Goal: Book appointment/travel/reservation

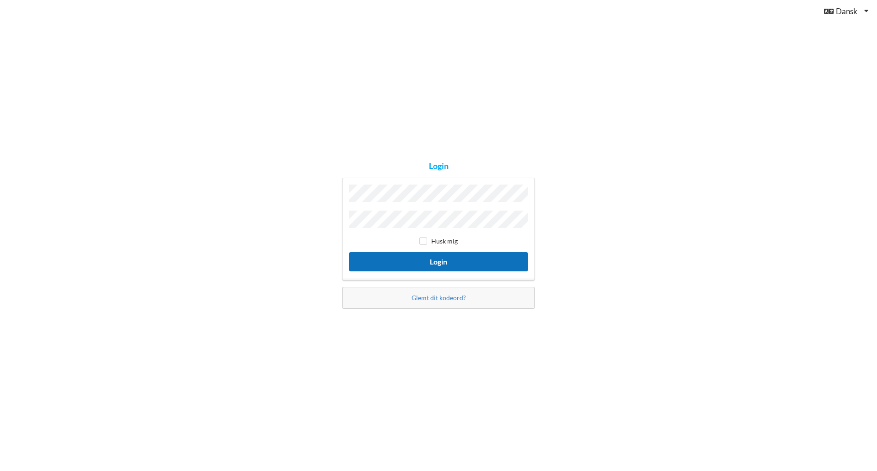
click at [437, 259] on button "Login" at bounding box center [438, 261] width 179 height 19
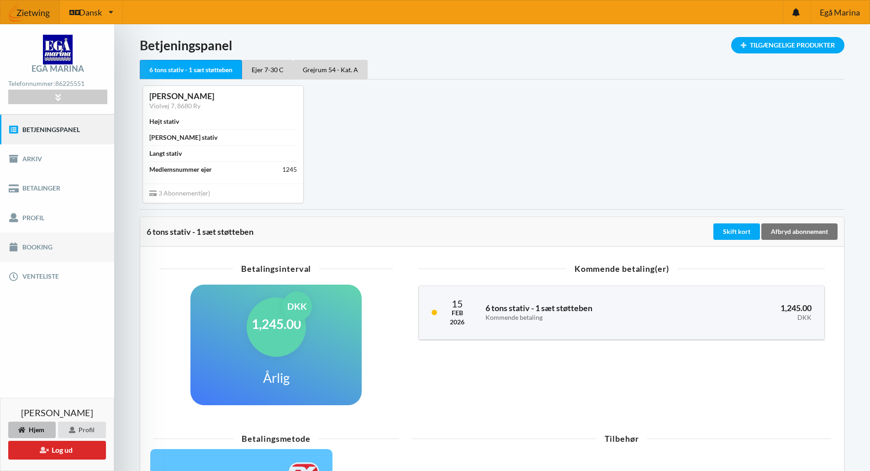
click at [32, 244] on link "Booking" at bounding box center [57, 247] width 114 height 29
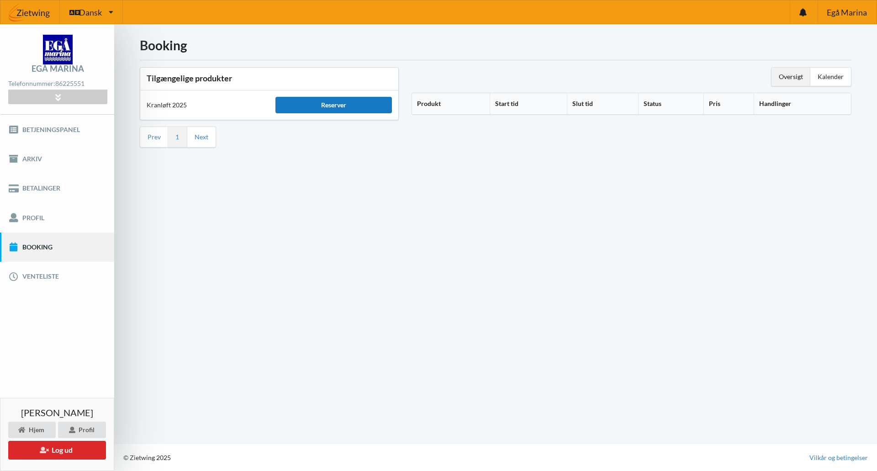
click at [332, 104] on div "Reserver" at bounding box center [333, 105] width 116 height 16
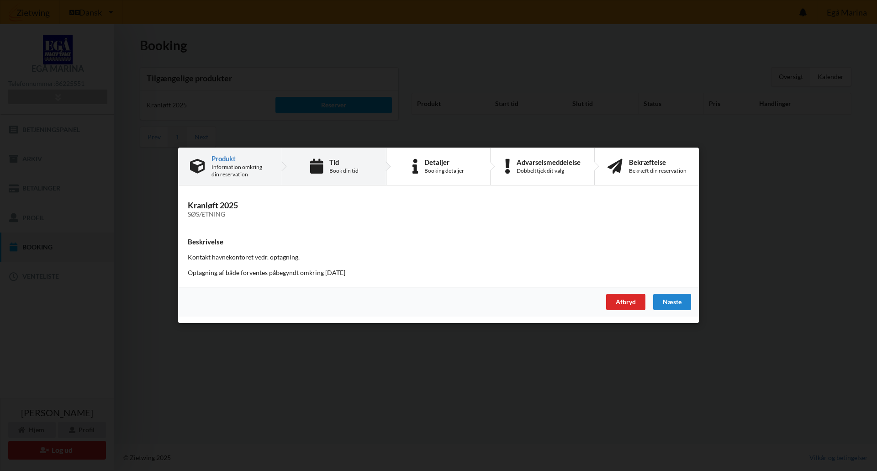
click at [327, 164] on div "Tid Book din tid" at bounding box center [334, 166] width 104 height 37
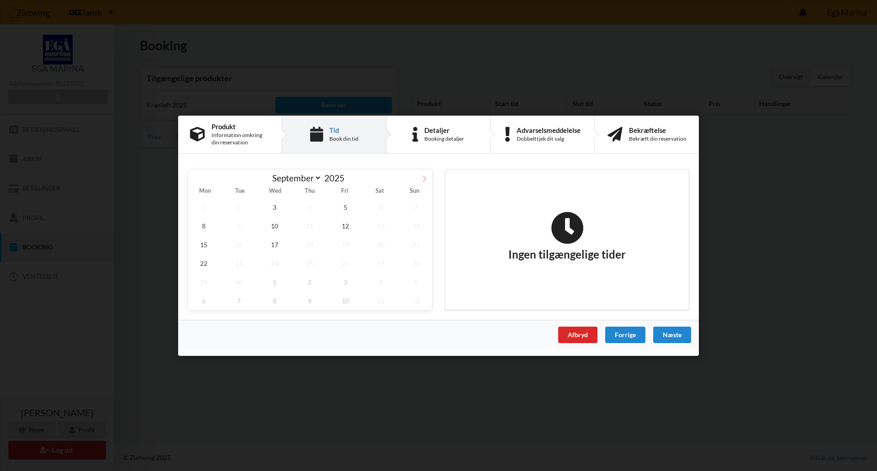
click at [426, 180] on icon at bounding box center [424, 178] width 6 height 6
select select "9"
click at [311, 225] on span "9" at bounding box center [310, 225] width 32 height 19
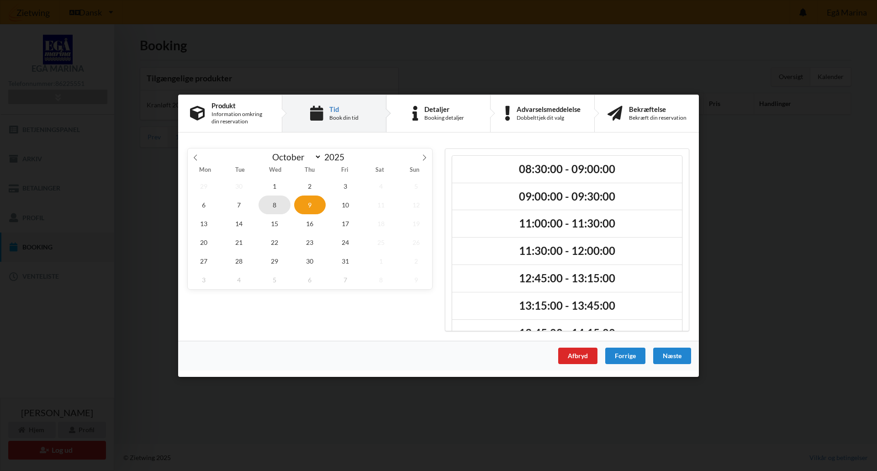
click at [274, 206] on span "8" at bounding box center [275, 204] width 32 height 19
click at [239, 203] on span "7" at bounding box center [239, 204] width 32 height 19
click at [347, 205] on span "10" at bounding box center [345, 204] width 32 height 19
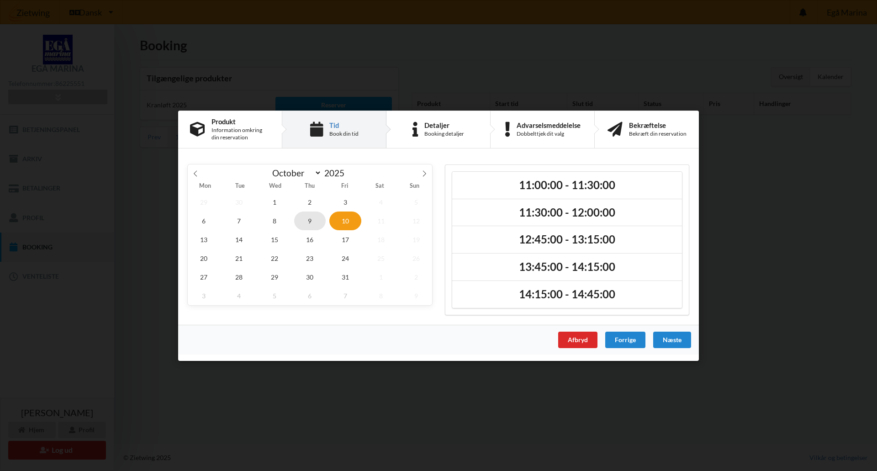
click at [309, 218] on span "9" at bounding box center [310, 220] width 32 height 19
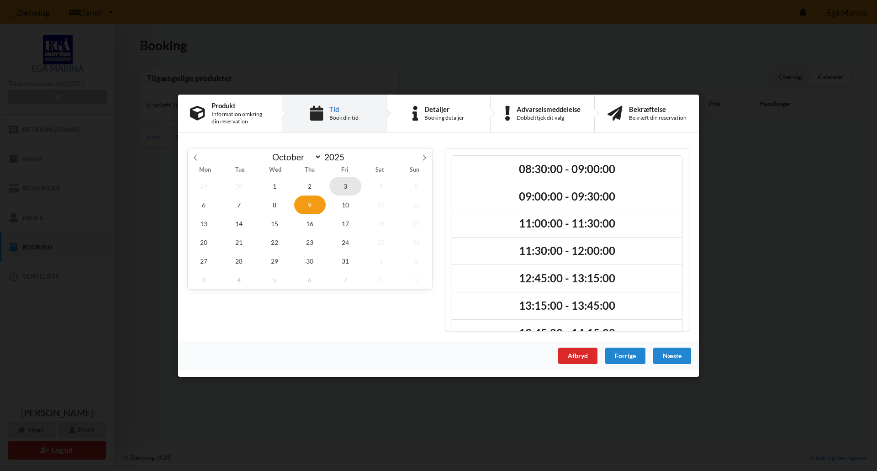
click at [345, 185] on span "3" at bounding box center [345, 185] width 32 height 19
click at [343, 202] on span "10" at bounding box center [345, 204] width 32 height 19
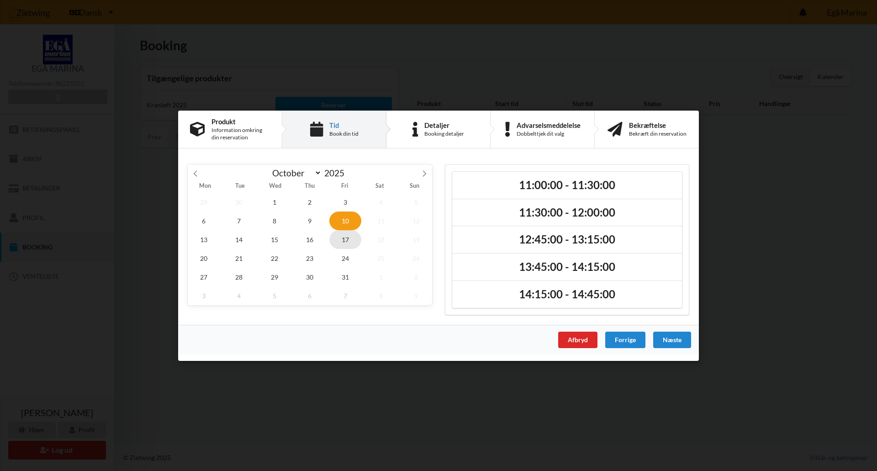
click at [346, 237] on span "17" at bounding box center [345, 239] width 32 height 19
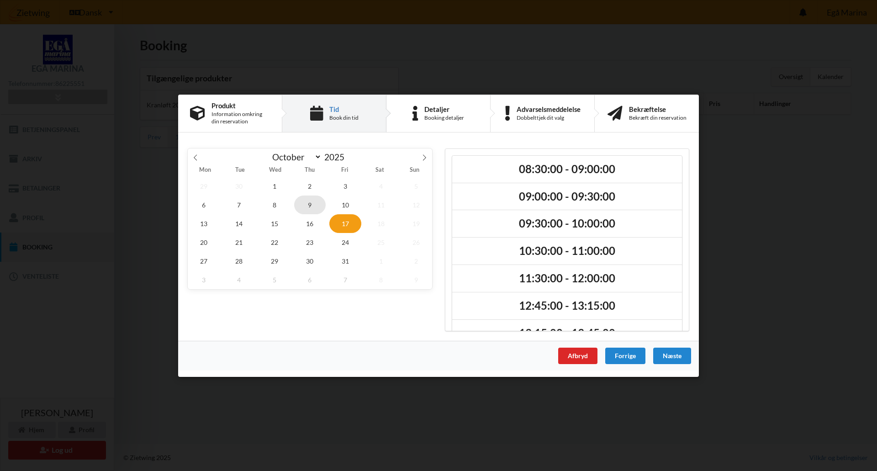
click at [307, 205] on span "9" at bounding box center [310, 204] width 32 height 19
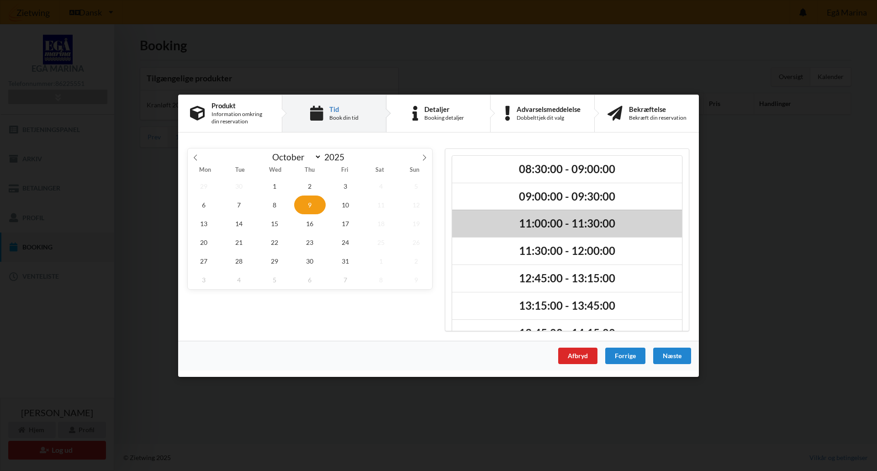
click at [540, 220] on h2 "11:00:00 - 11:30:00" at bounding box center [567, 224] width 217 height 14
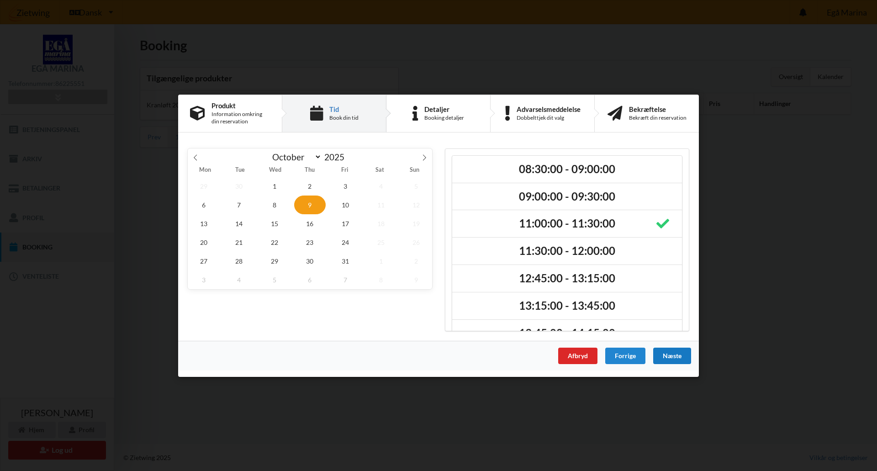
click at [672, 356] on div "Næste" at bounding box center [672, 355] width 38 height 16
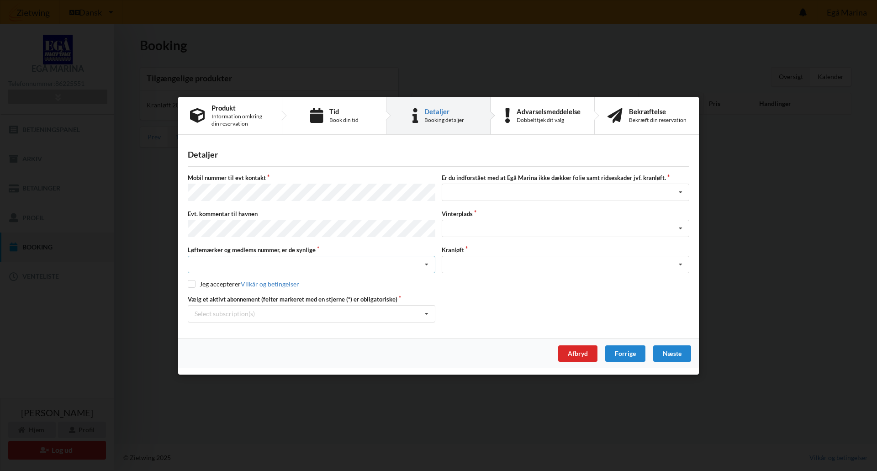
click at [348, 261] on div "Nej, jeg kontakter havnekontoret inden løftet Ja, mine mærker er synlige og int…" at bounding box center [312, 264] width 248 height 17
click at [267, 296] on div "Ja, mine mærker er synlige og intakte" at bounding box center [311, 298] width 247 height 17
click at [680, 193] on icon at bounding box center [681, 192] width 14 height 17
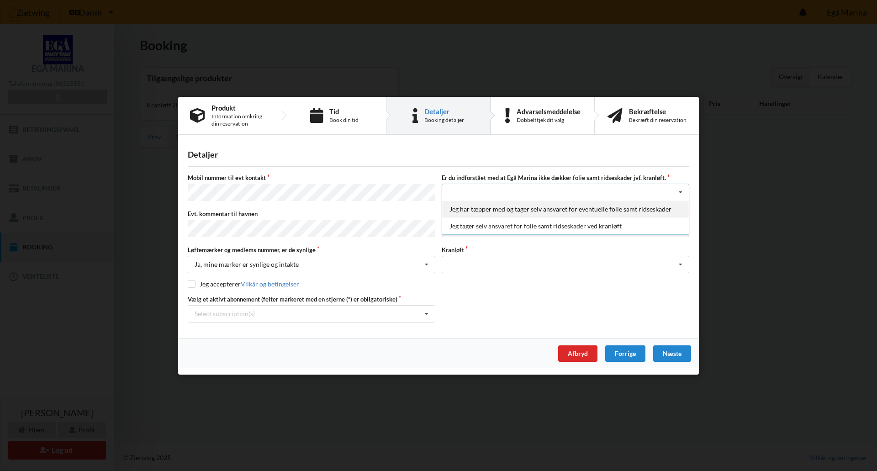
click at [617, 211] on div "Jeg har tæpper med og tager selv ansvaret for eventuelle folie samt ridseskader" at bounding box center [565, 209] width 247 height 17
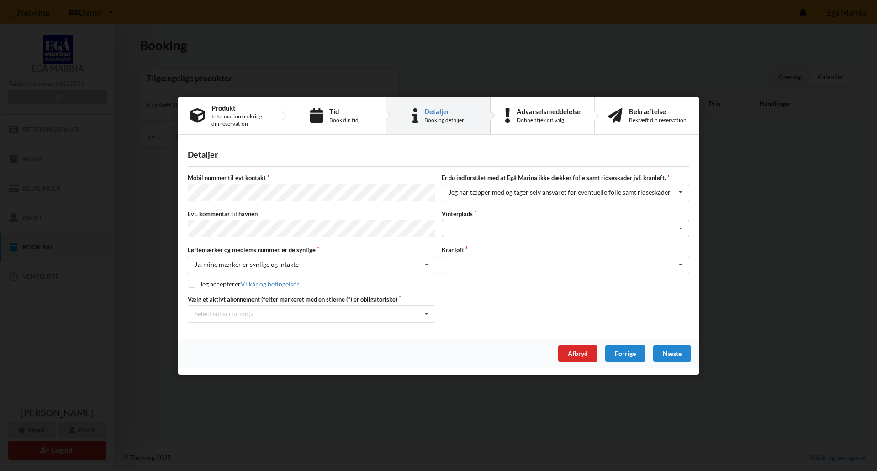
click at [682, 228] on icon at bounding box center [681, 228] width 14 height 17
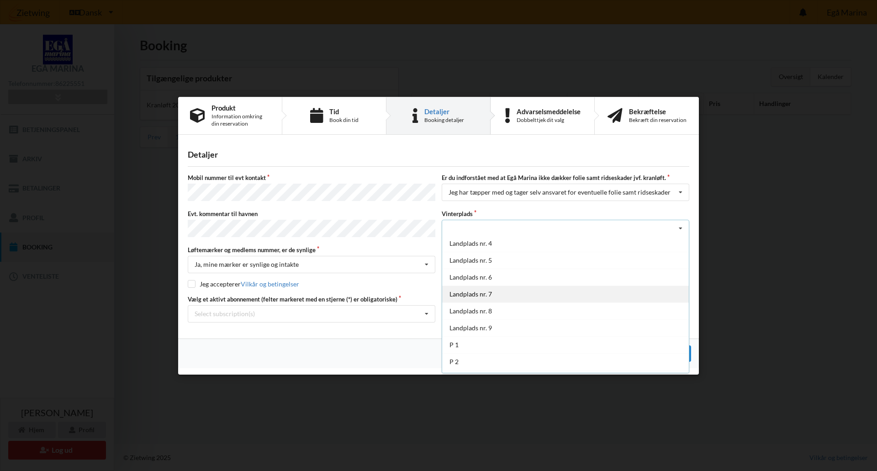
scroll to position [67, 0]
click at [460, 363] on div "P 3" at bounding box center [565, 364] width 247 height 17
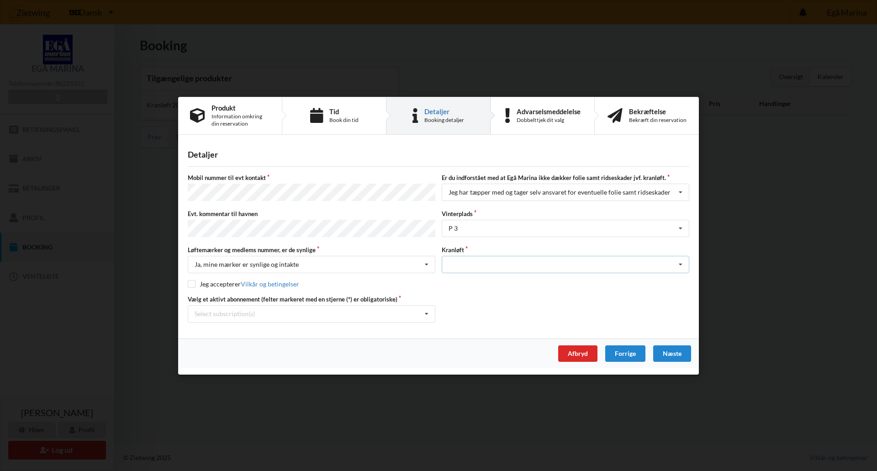
click at [682, 261] on icon at bounding box center [681, 264] width 14 height 17
click at [471, 280] on div "Optagning" at bounding box center [565, 281] width 247 height 17
click at [195, 283] on input "checkbox" at bounding box center [192, 284] width 8 height 8
checkbox input "true"
click at [428, 310] on icon at bounding box center [427, 313] width 14 height 17
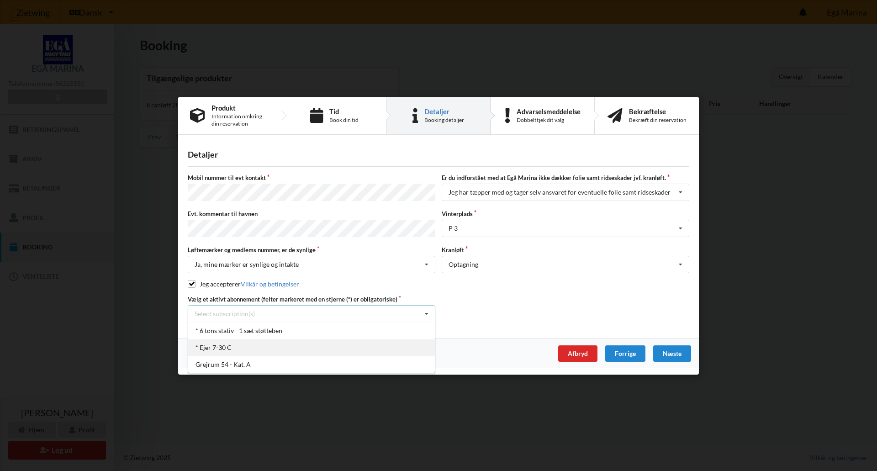
click at [219, 344] on div "* Ejer 7-30 C" at bounding box center [311, 346] width 247 height 17
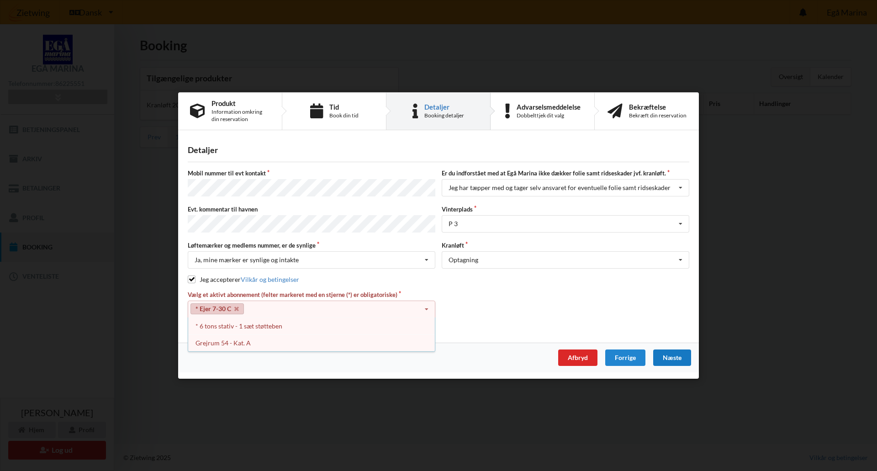
click at [675, 355] on div "Næste" at bounding box center [672, 357] width 38 height 16
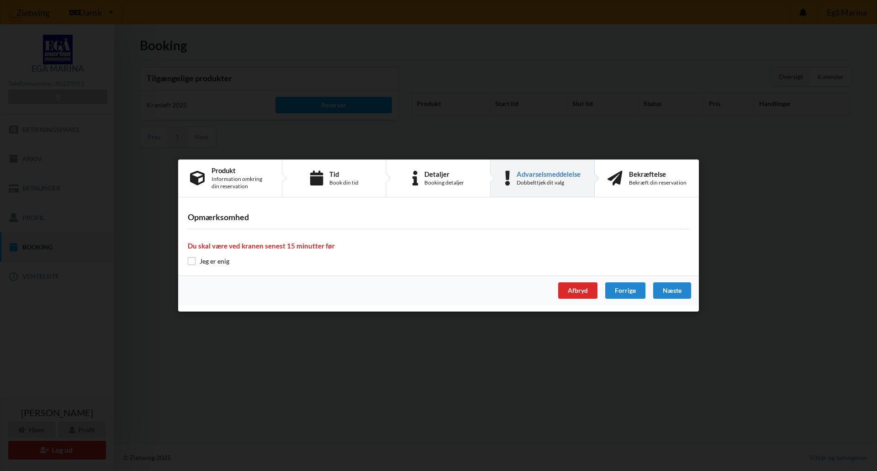
click at [190, 262] on input "checkbox" at bounding box center [192, 261] width 8 height 8
checkbox input "true"
click at [670, 290] on div "Næste" at bounding box center [672, 290] width 38 height 16
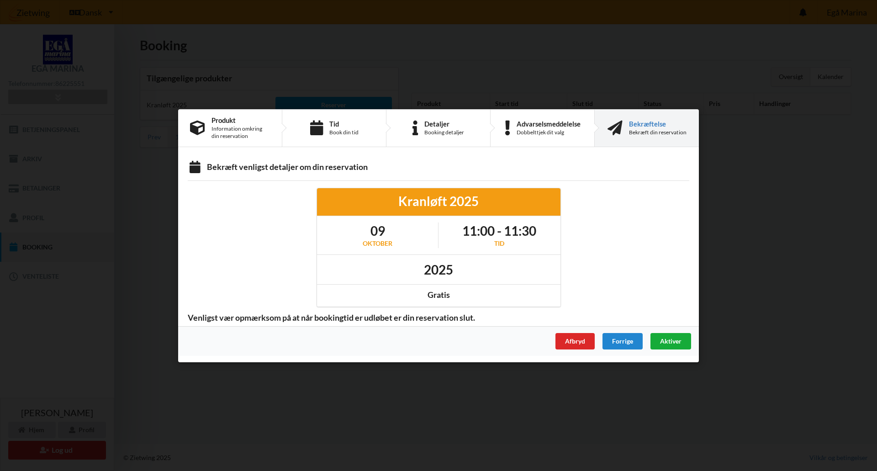
click at [669, 340] on span "Aktiver" at bounding box center [670, 341] width 21 height 8
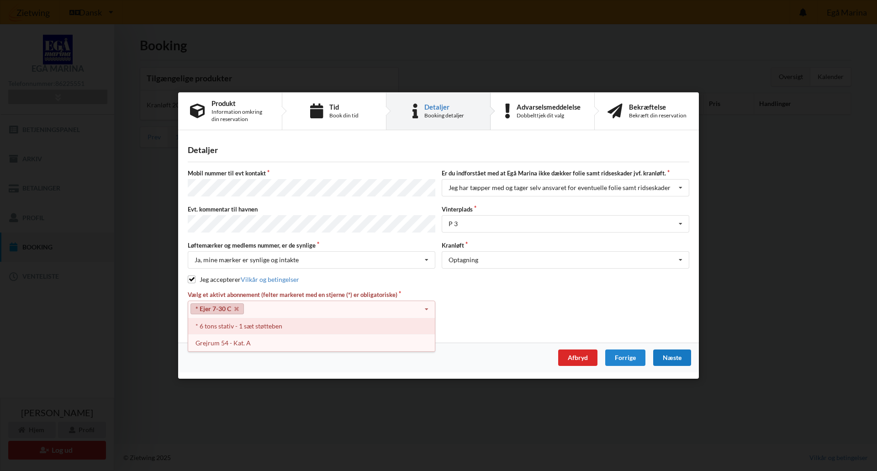
click at [212, 323] on div "* 6 tons stativ - 1 sæt støtteben" at bounding box center [311, 325] width 247 height 17
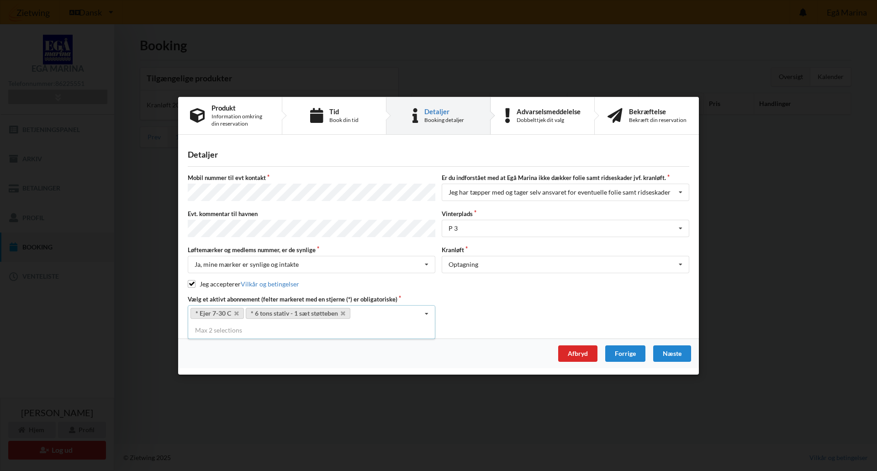
click at [674, 351] on div "Næste" at bounding box center [672, 353] width 38 height 16
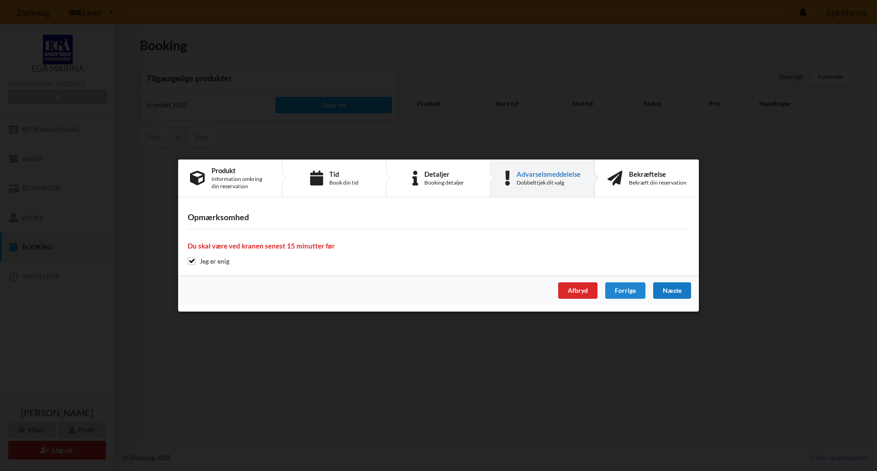
click at [673, 292] on div "Næste" at bounding box center [672, 290] width 38 height 16
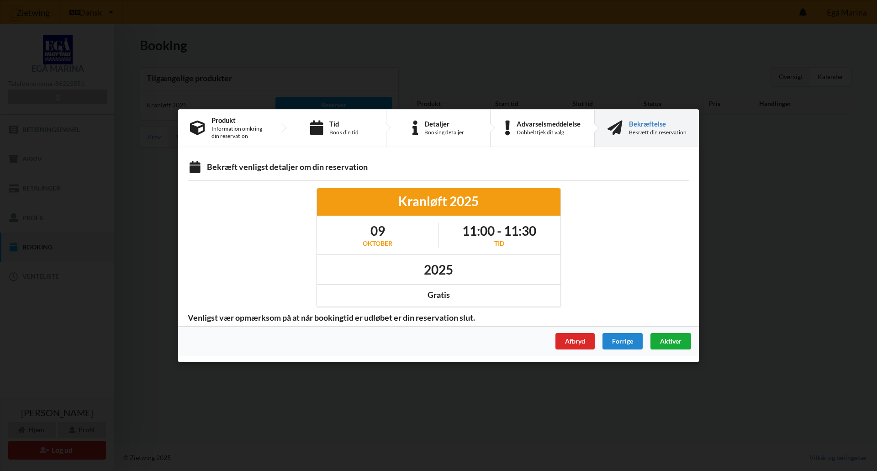
click at [673, 341] on span "Aktiver" at bounding box center [670, 341] width 21 height 8
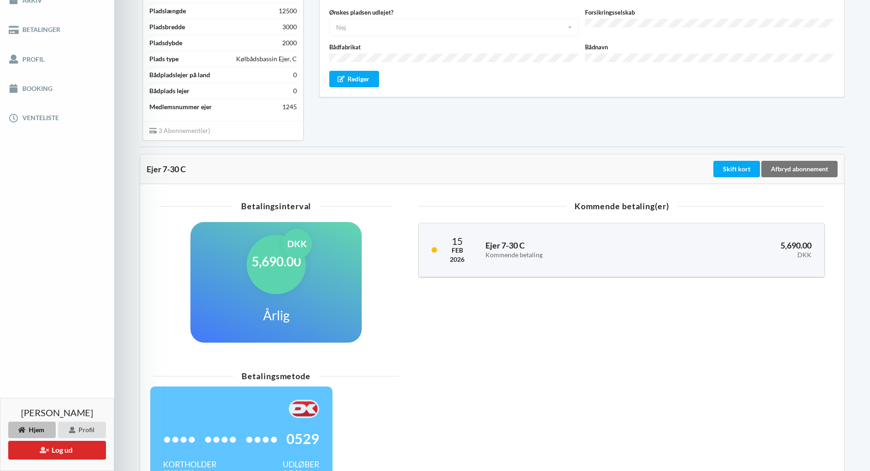
scroll to position [238, 0]
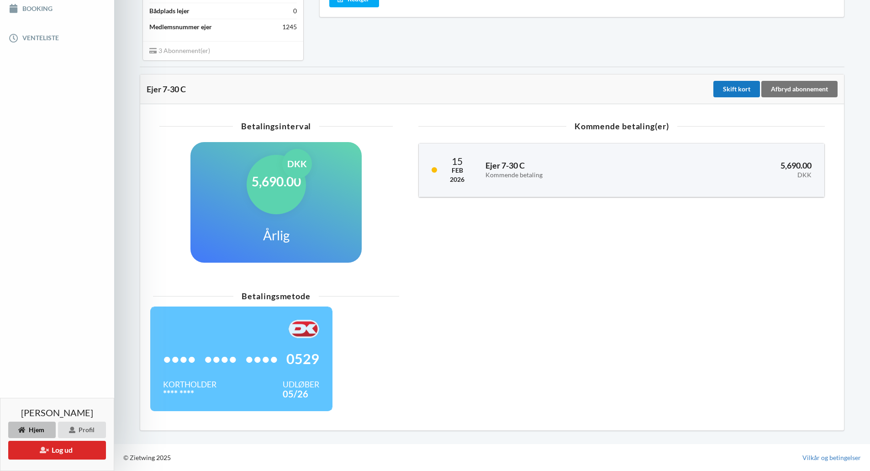
click at [741, 88] on div "Skift kort" at bounding box center [737, 89] width 47 height 16
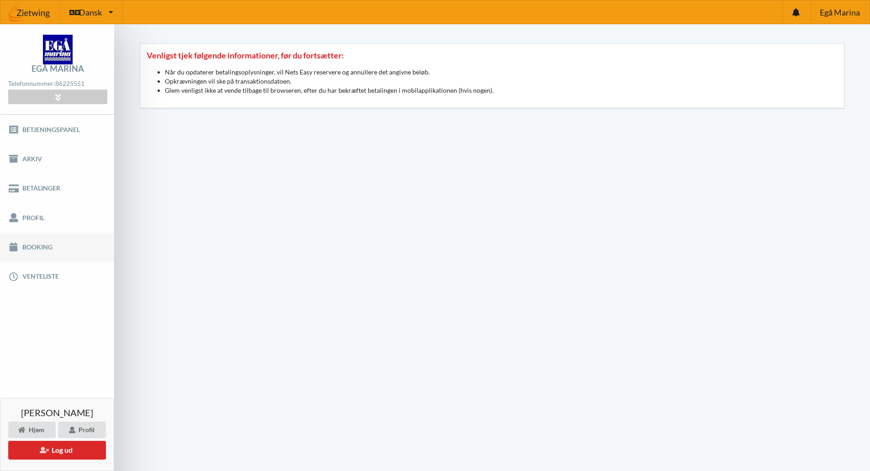
click at [29, 243] on link "Booking" at bounding box center [57, 247] width 114 height 29
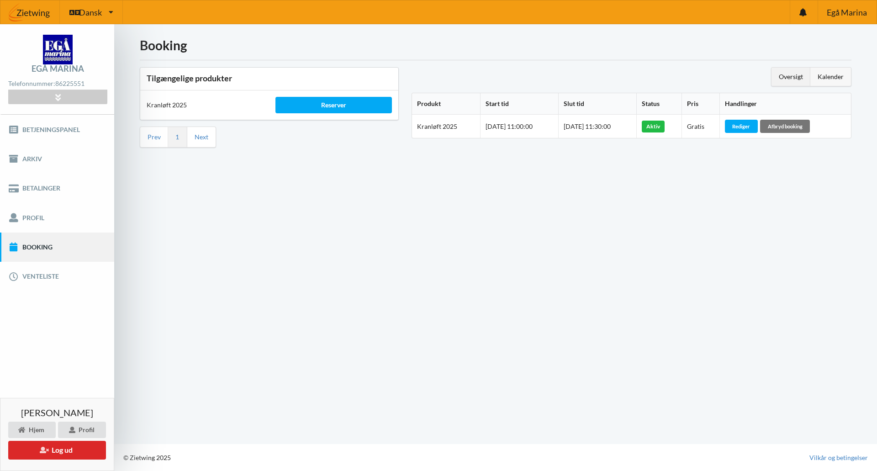
click at [837, 75] on div "Kalender" at bounding box center [830, 77] width 41 height 18
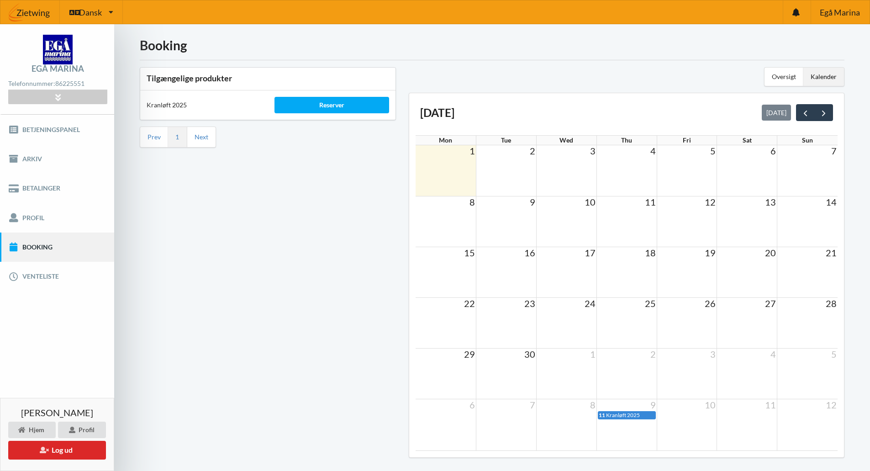
click at [247, 298] on div "Tilgængelige produkter Kranløft 2025 Reserver Prev 1 Next" at bounding box center [267, 265] width 269 height 409
click at [39, 245] on link "Booking" at bounding box center [57, 247] width 114 height 29
click at [43, 127] on link "Betjeningspanel" at bounding box center [57, 129] width 114 height 29
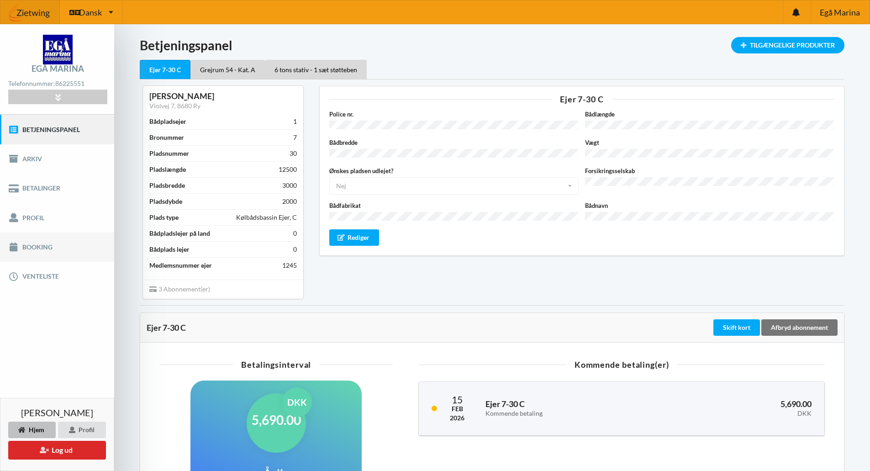
click at [38, 246] on link "Booking" at bounding box center [57, 247] width 114 height 29
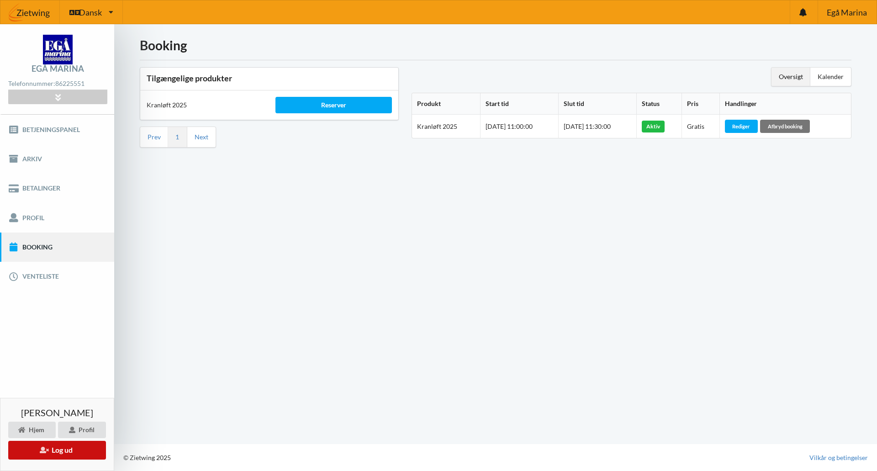
click at [60, 450] on button "Log ud" at bounding box center [57, 450] width 98 height 19
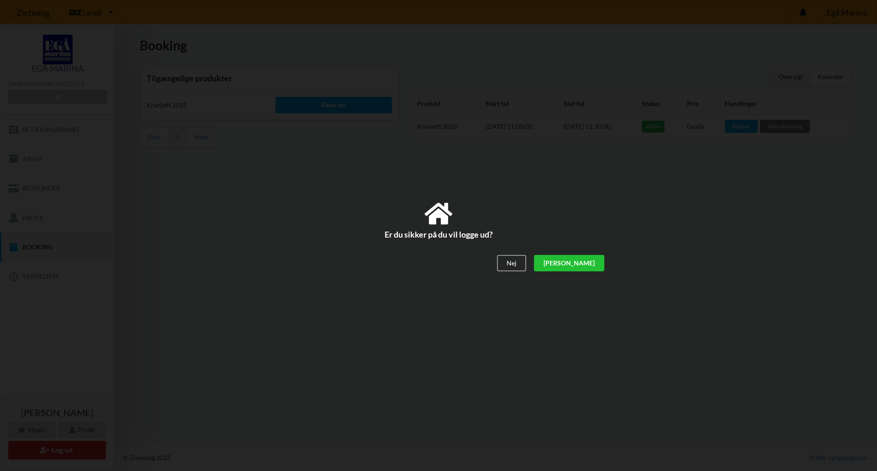
click at [596, 263] on div "[PERSON_NAME]" at bounding box center [569, 263] width 70 height 16
